Goal: Share content: Share content

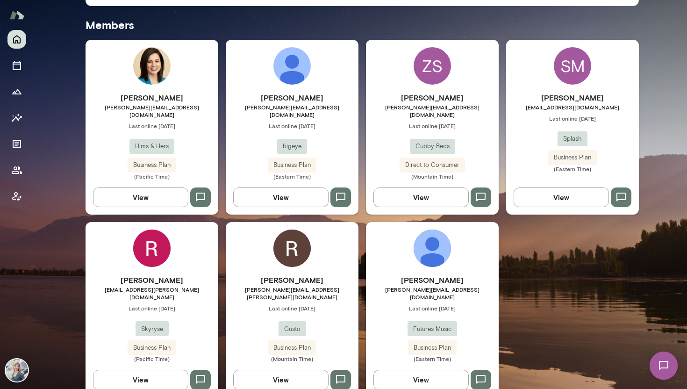
scroll to position [249, 0]
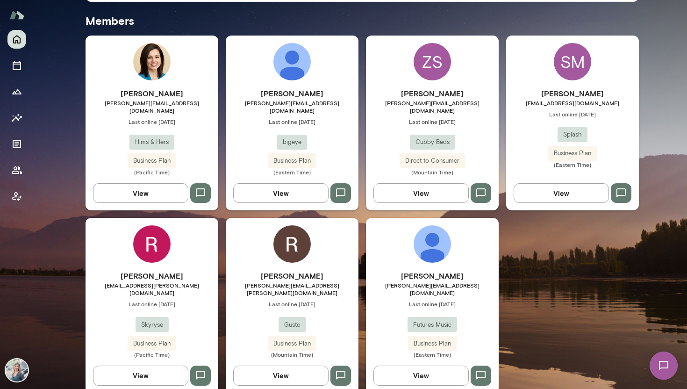
click at [157, 247] on img at bounding box center [151, 243] width 37 height 37
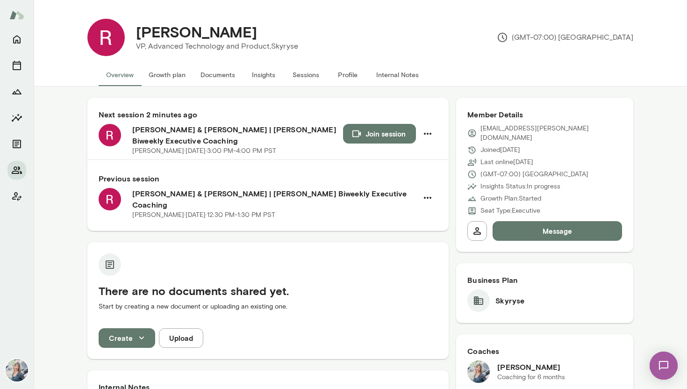
click at [270, 76] on button "Insights" at bounding box center [263, 75] width 42 height 22
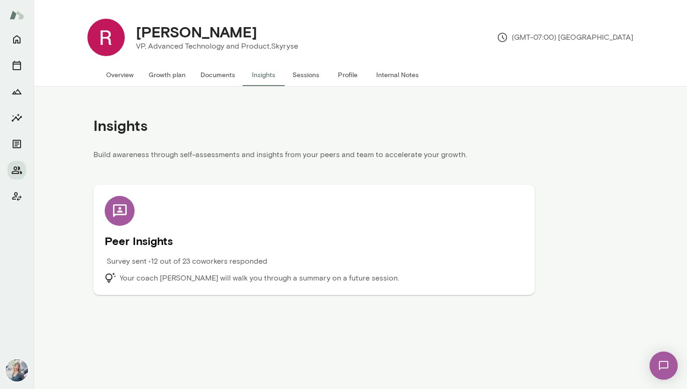
click at [125, 211] on icon at bounding box center [120, 210] width 14 height 13
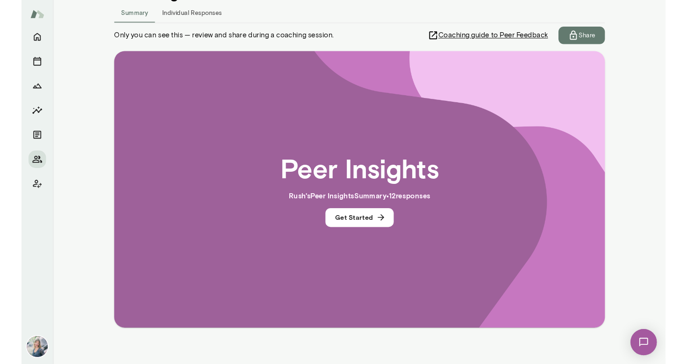
scroll to position [131, 0]
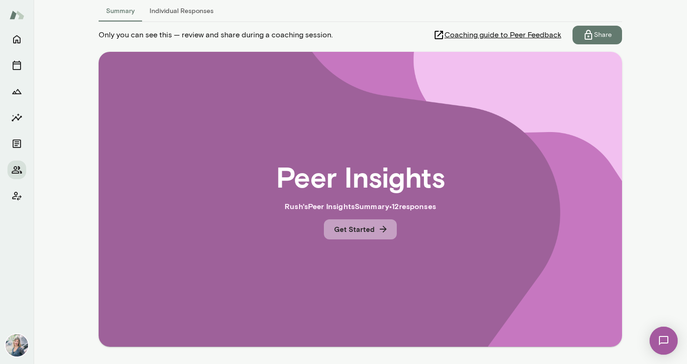
click at [370, 231] on button "Get Started" at bounding box center [360, 230] width 73 height 20
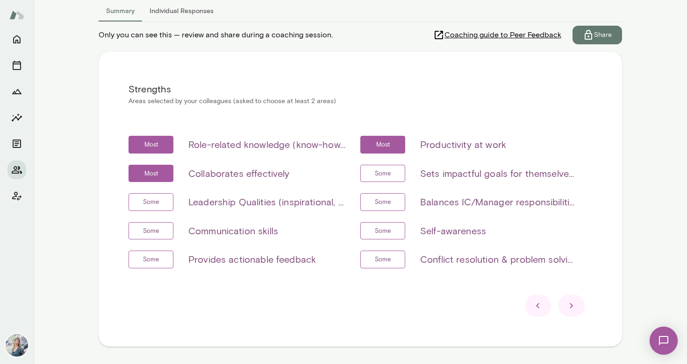
click at [370, 231] on span "Some" at bounding box center [383, 231] width 26 height 9
click at [571, 304] on icon at bounding box center [571, 305] width 11 height 11
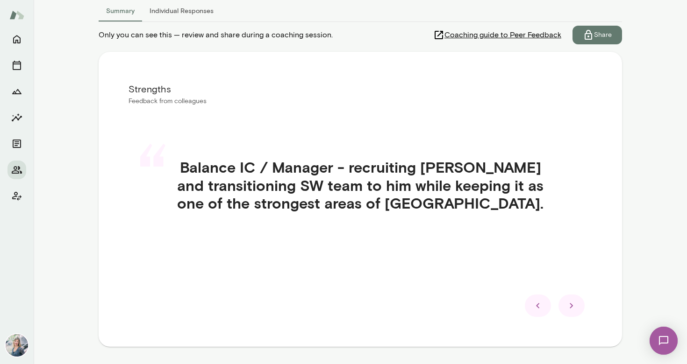
click at [575, 309] on icon at bounding box center [571, 305] width 11 height 11
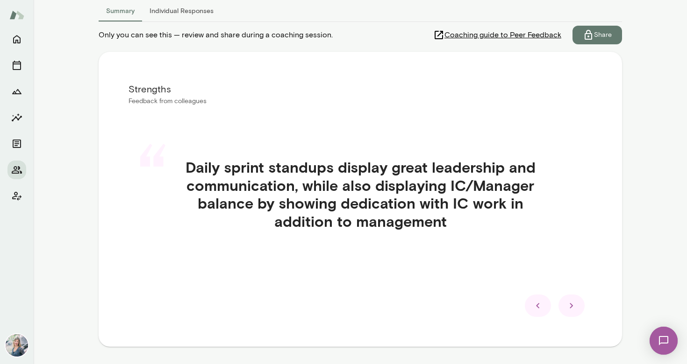
click at [571, 308] on icon at bounding box center [571, 305] width 11 height 11
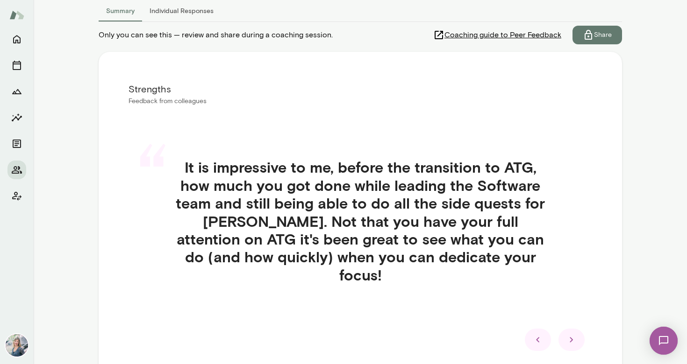
click at [577, 329] on div at bounding box center [571, 340] width 26 height 22
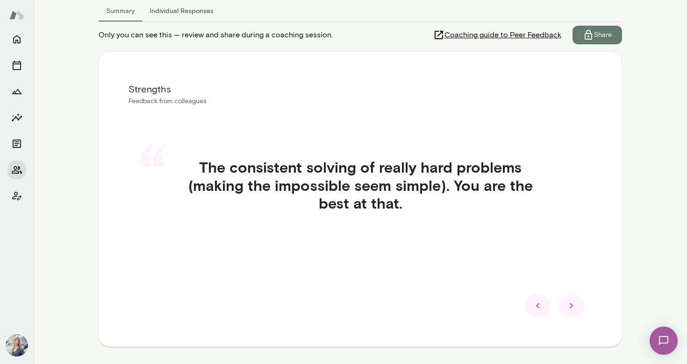
click at [571, 307] on icon at bounding box center [571, 305] width 11 height 11
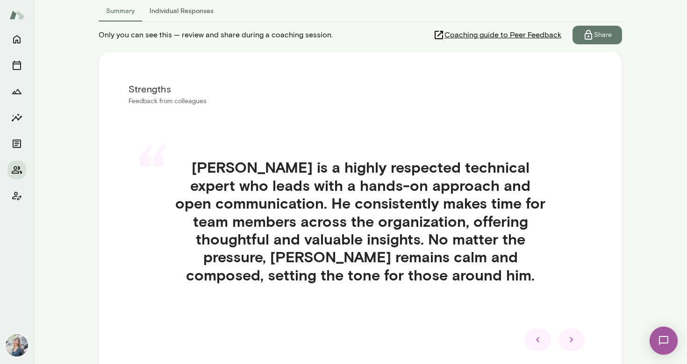
click at [575, 342] on icon at bounding box center [571, 340] width 11 height 11
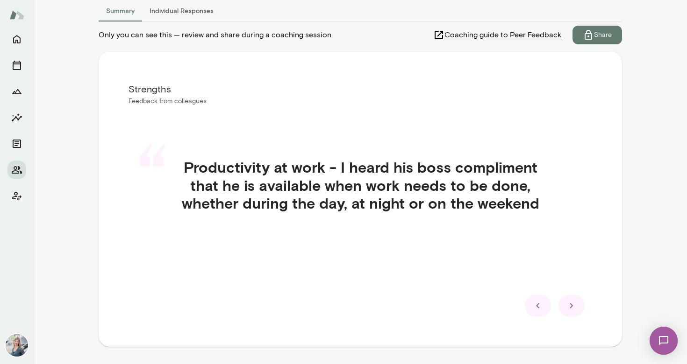
click at [571, 305] on icon at bounding box center [571, 306] width 3 height 5
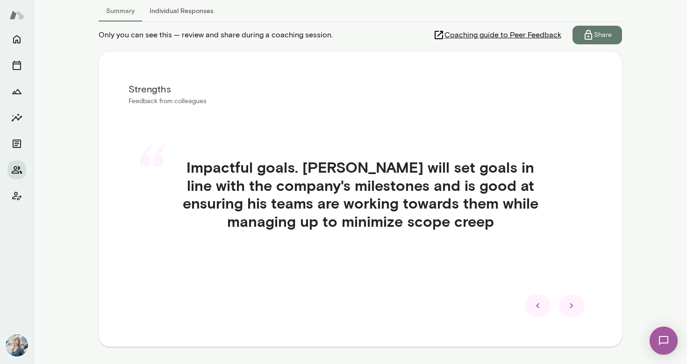
click at [571, 307] on icon at bounding box center [571, 306] width 3 height 5
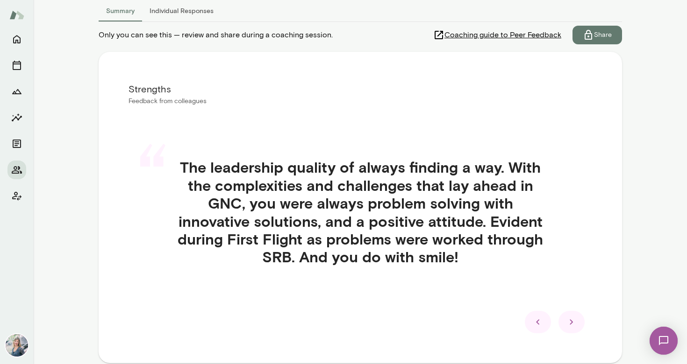
click at [567, 317] on icon at bounding box center [571, 322] width 11 height 11
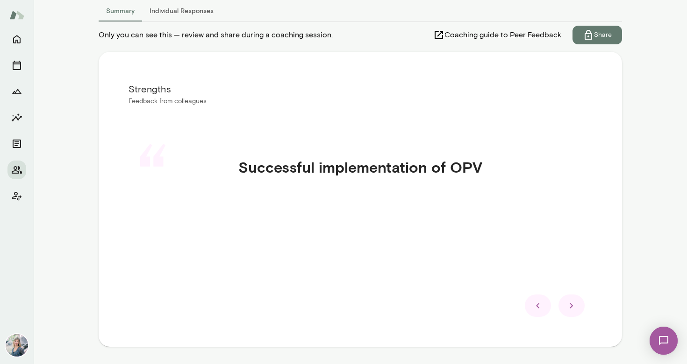
click at [571, 302] on icon at bounding box center [571, 305] width 11 height 11
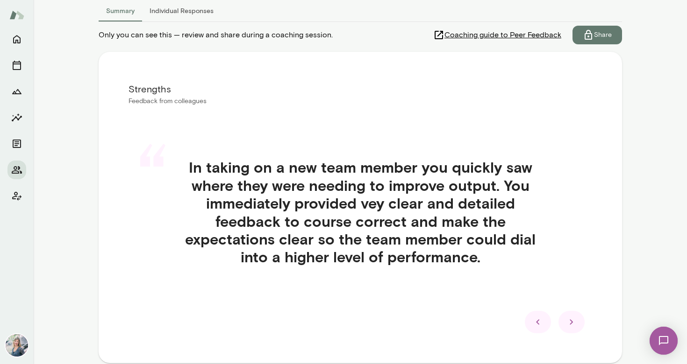
click at [571, 323] on icon at bounding box center [571, 322] width 3 height 5
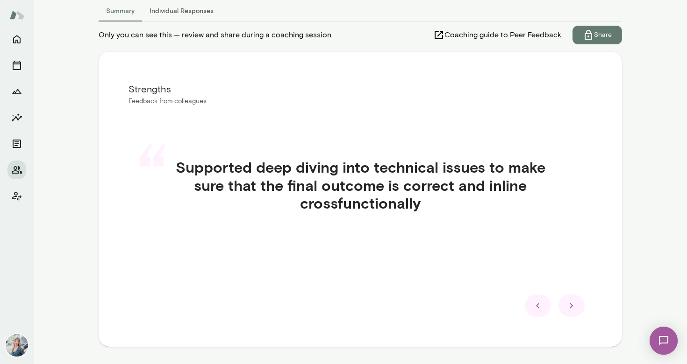
click at [572, 303] on icon at bounding box center [571, 305] width 11 height 11
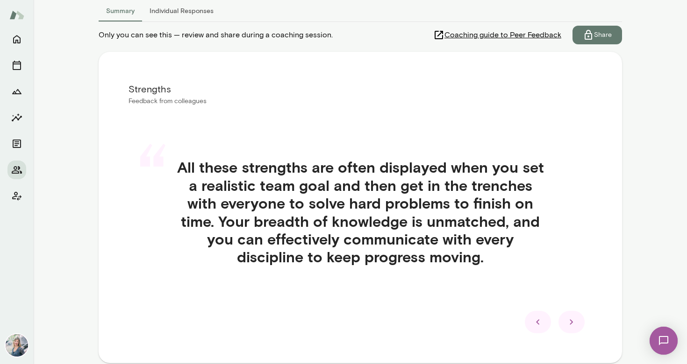
click at [576, 324] on icon at bounding box center [571, 322] width 11 height 11
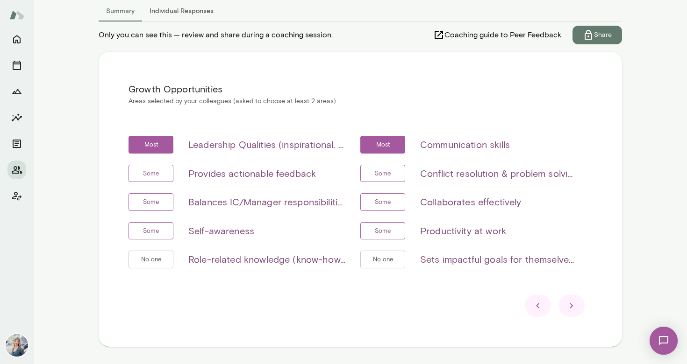
click at [534, 307] on icon at bounding box center [537, 305] width 11 height 11
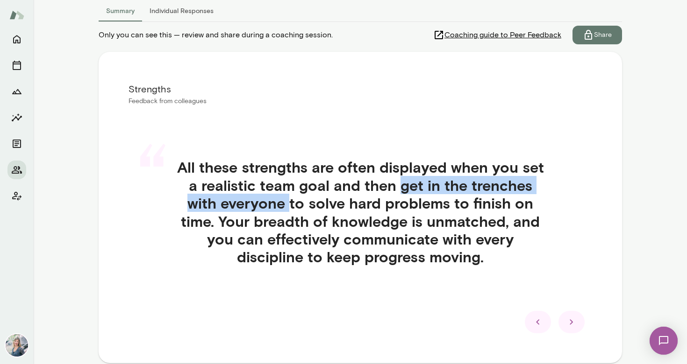
drag, startPoint x: 402, startPoint y: 186, endPoint x: 292, endPoint y: 206, distance: 112.4
click at [292, 206] on h4 "All these strengths are often displayed when you set a realistic team goal and …" at bounding box center [360, 211] width 419 height 107
click at [573, 320] on icon at bounding box center [571, 322] width 11 height 11
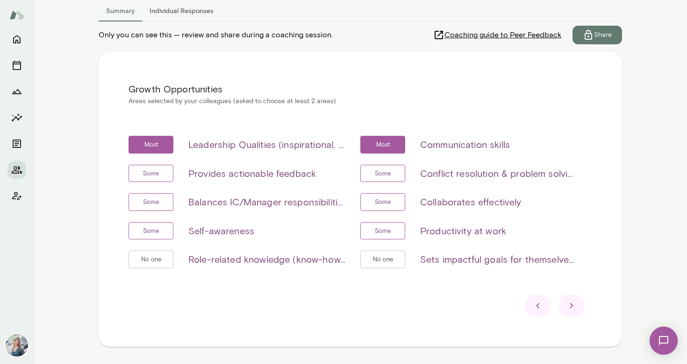
click at [571, 305] on icon at bounding box center [571, 306] width 3 height 5
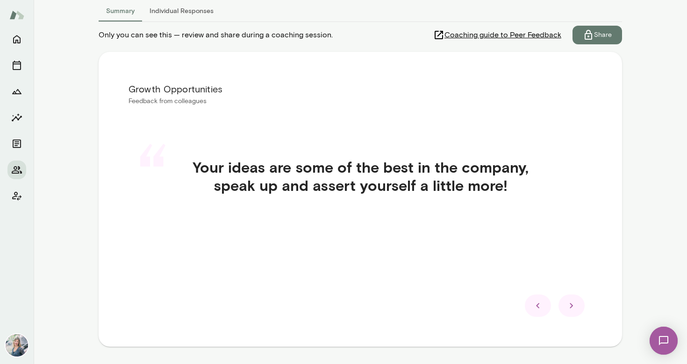
click at [574, 304] on icon at bounding box center [571, 305] width 11 height 11
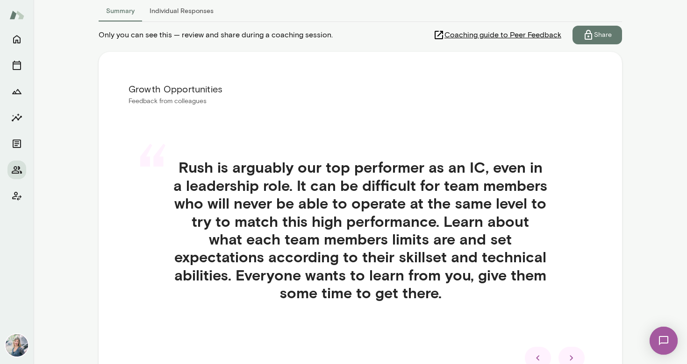
click at [570, 356] on icon at bounding box center [571, 358] width 3 height 5
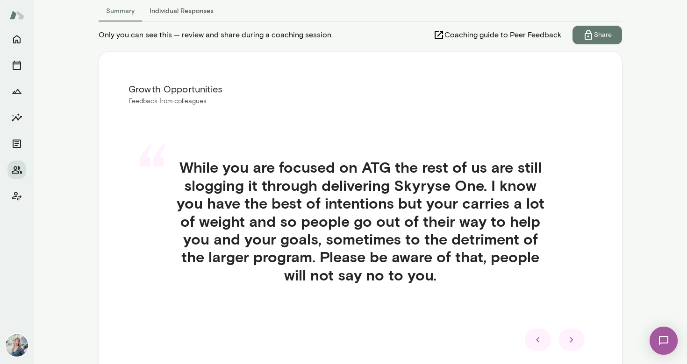
click at [571, 340] on icon at bounding box center [571, 340] width 3 height 5
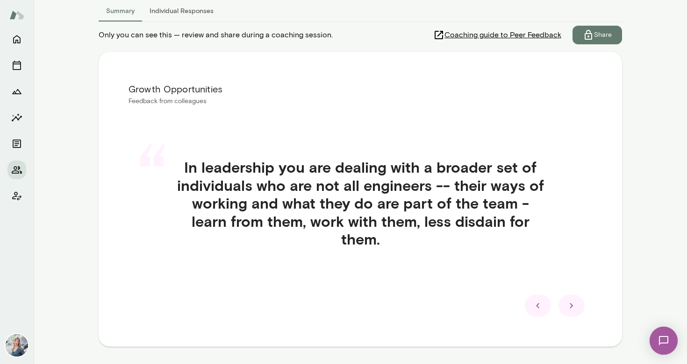
click at [571, 309] on icon at bounding box center [571, 305] width 11 height 11
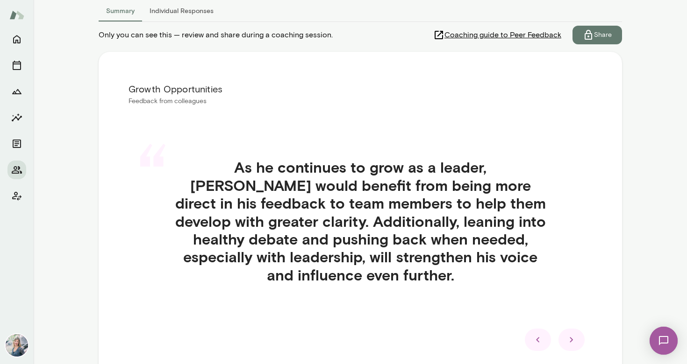
click at [571, 336] on icon at bounding box center [571, 340] width 11 height 11
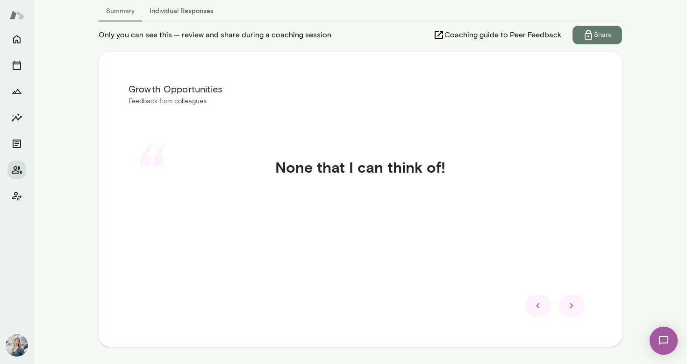
click at [570, 308] on icon at bounding box center [571, 305] width 11 height 11
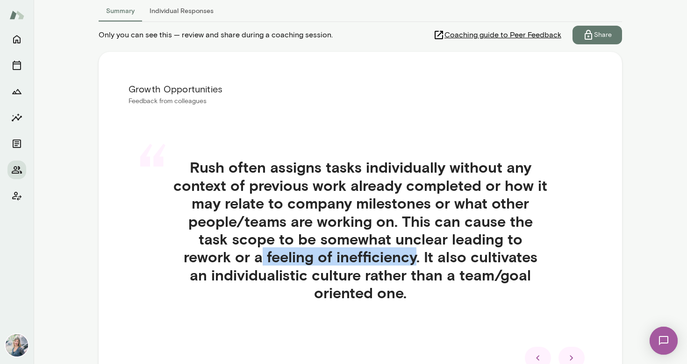
drag, startPoint x: 378, startPoint y: 258, endPoint x: 228, endPoint y: 261, distance: 150.5
click at [228, 261] on h4 "Rush often assigns tasks individually without any context of previous work alre…" at bounding box center [360, 229] width 419 height 143
click at [570, 357] on icon at bounding box center [571, 358] width 3 height 5
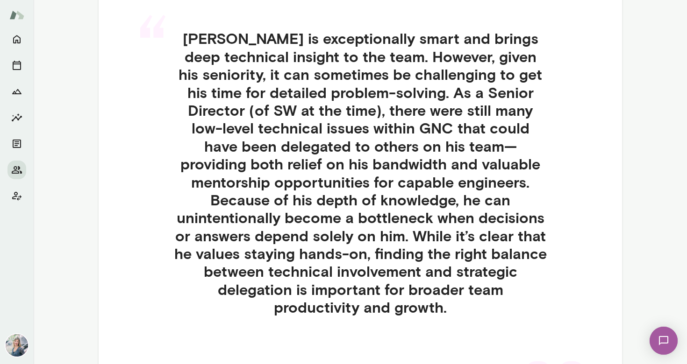
scroll to position [259, 0]
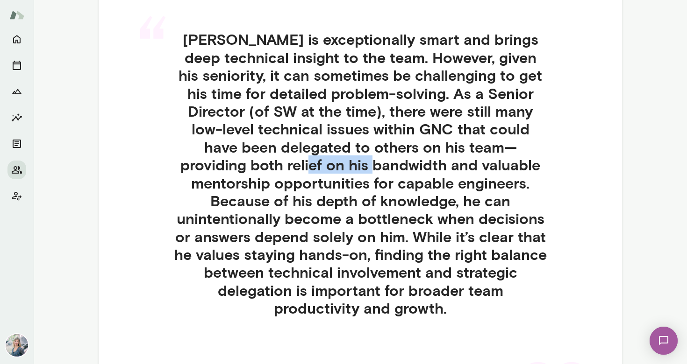
drag, startPoint x: 369, startPoint y: 167, endPoint x: 290, endPoint y: 166, distance: 79.4
click at [290, 166] on h4 "[PERSON_NAME] is exceptionally smart and brings deep technical insight to the t…" at bounding box center [360, 173] width 419 height 287
click at [471, 166] on h4 "[PERSON_NAME] is exceptionally smart and brings deep technical insight to the t…" at bounding box center [360, 173] width 419 height 287
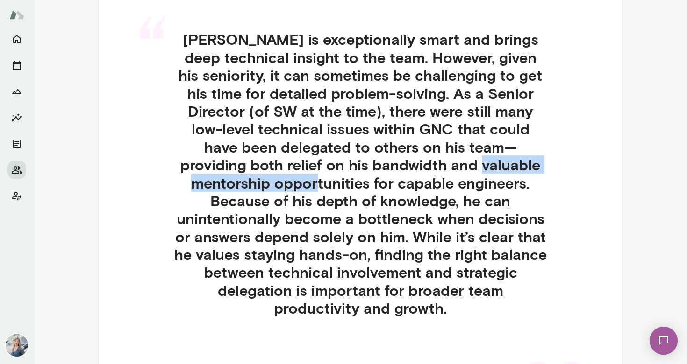
drag, startPoint x: 469, startPoint y: 166, endPoint x: 278, endPoint y: 187, distance: 192.8
click at [277, 187] on h4 "[PERSON_NAME] is exceptionally smart and brings deep technical insight to the t…" at bounding box center [360, 173] width 419 height 287
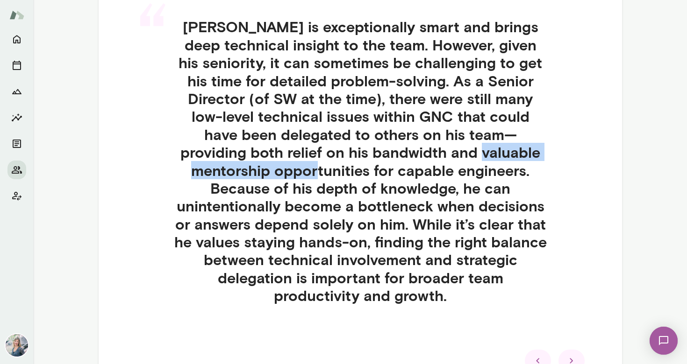
scroll to position [278, 0]
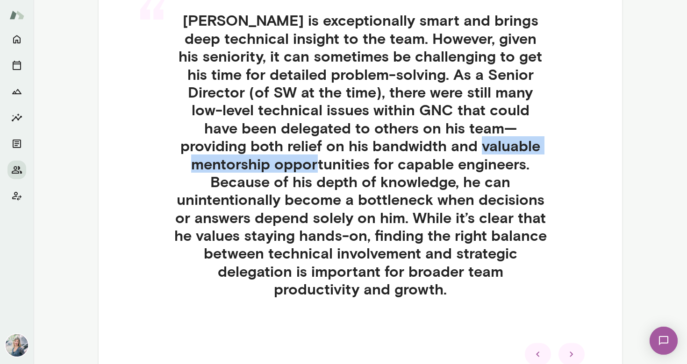
click at [569, 349] on icon at bounding box center [571, 354] width 11 height 11
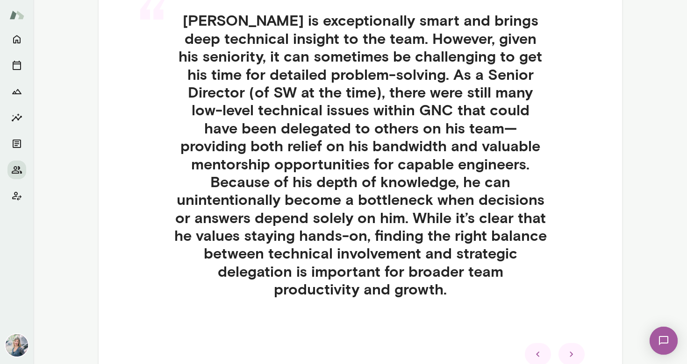
scroll to position [179, 0]
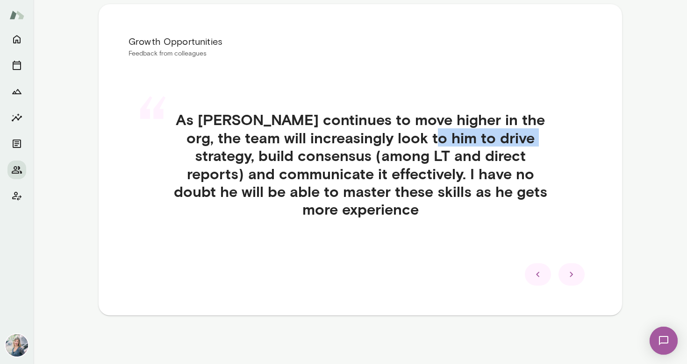
drag, startPoint x: 438, startPoint y: 139, endPoint x: 535, endPoint y: 137, distance: 97.2
click at [535, 137] on h4 "As [PERSON_NAME] continues to move higher in the org, the team will increasingl…" at bounding box center [360, 164] width 419 height 107
click at [574, 275] on icon at bounding box center [571, 274] width 11 height 11
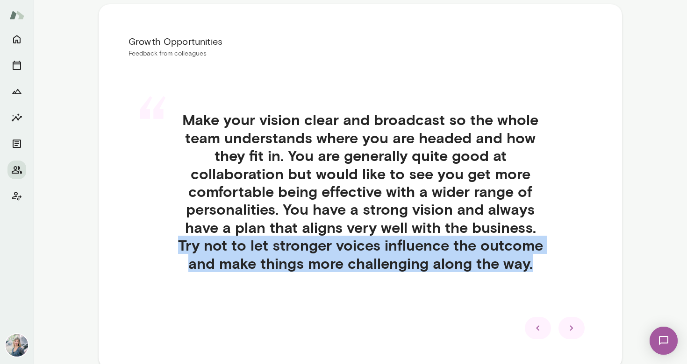
drag, startPoint x: 533, startPoint y: 267, endPoint x: 179, endPoint y: 245, distance: 354.8
click at [179, 245] on h4 "Make your vision clear and broadcast so the whole team understands where you ar…" at bounding box center [360, 192] width 419 height 162
click at [571, 330] on icon at bounding box center [571, 328] width 11 height 11
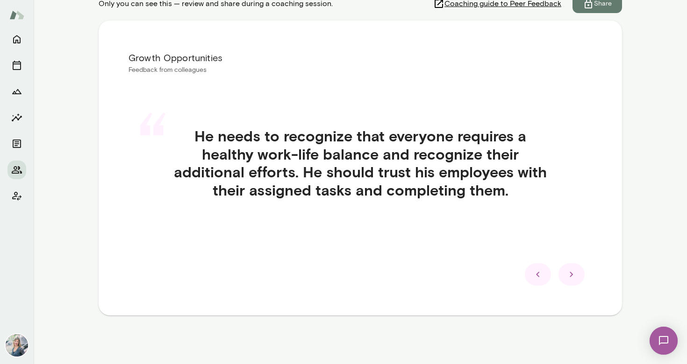
scroll to position [163, 0]
drag, startPoint x: 377, startPoint y: 157, endPoint x: 254, endPoint y: 159, distance: 123.8
click at [254, 159] on h4 "He needs to recognize that everyone requires a healthy work-life balance and re…" at bounding box center [360, 163] width 419 height 72
click at [413, 155] on h4 "He needs to recognize that everyone requires a healthy work-life balance and re…" at bounding box center [360, 163] width 419 height 72
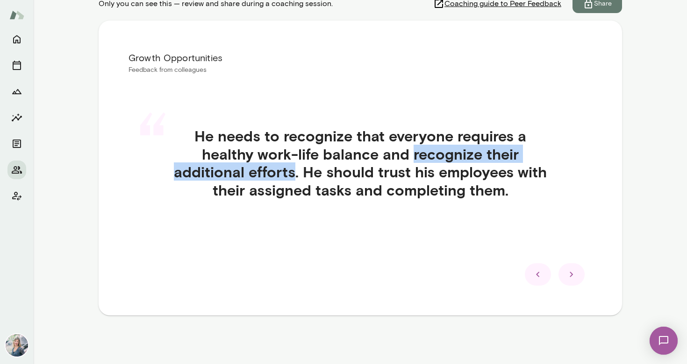
drag, startPoint x: 413, startPoint y: 157, endPoint x: 295, endPoint y: 178, distance: 120.5
click at [295, 178] on h4 "He needs to recognize that everyone requires a healthy work-life balance and re…" at bounding box center [360, 163] width 419 height 72
click at [572, 274] on icon at bounding box center [571, 274] width 3 height 5
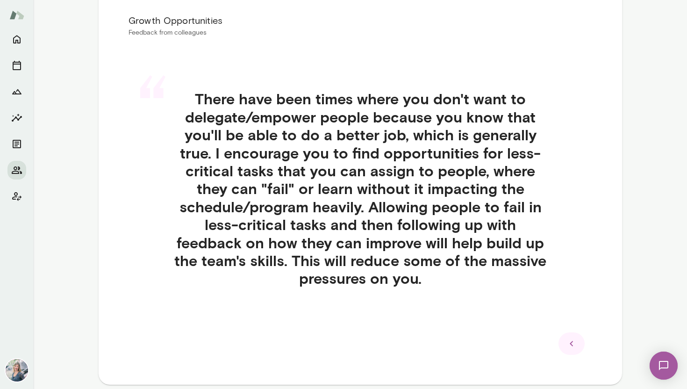
scroll to position [0, 0]
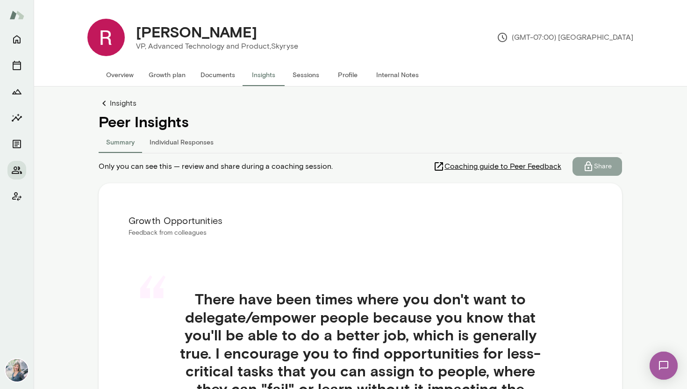
click at [605, 171] on p "Share" at bounding box center [603, 166] width 18 height 9
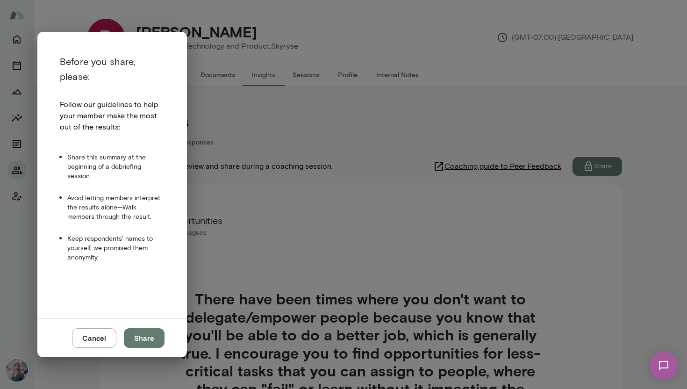
click at [146, 342] on button "Share" at bounding box center [144, 338] width 41 height 20
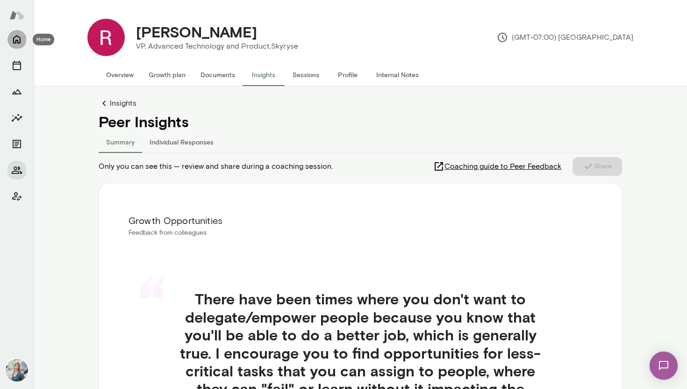
click at [19, 41] on icon "Home" at bounding box center [16, 39] width 11 height 11
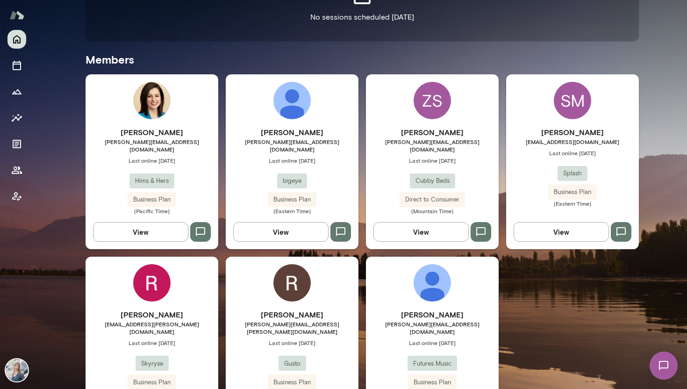
scroll to position [278, 0]
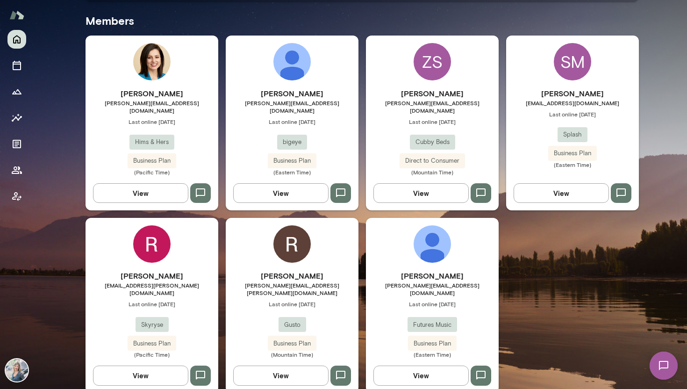
click at [203, 370] on icon "button" at bounding box center [200, 375] width 11 height 11
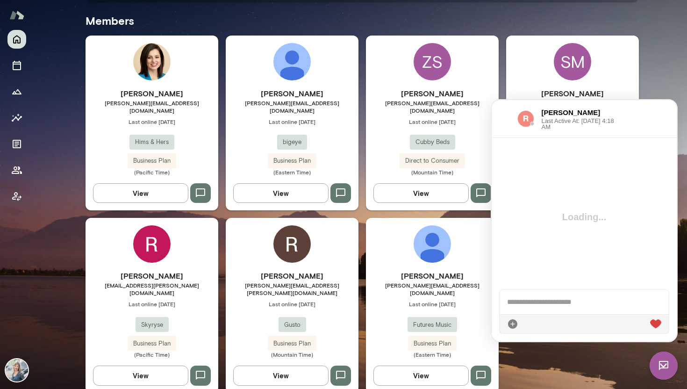
scroll to position [0, 0]
